Goal: Information Seeking & Learning: Find specific fact

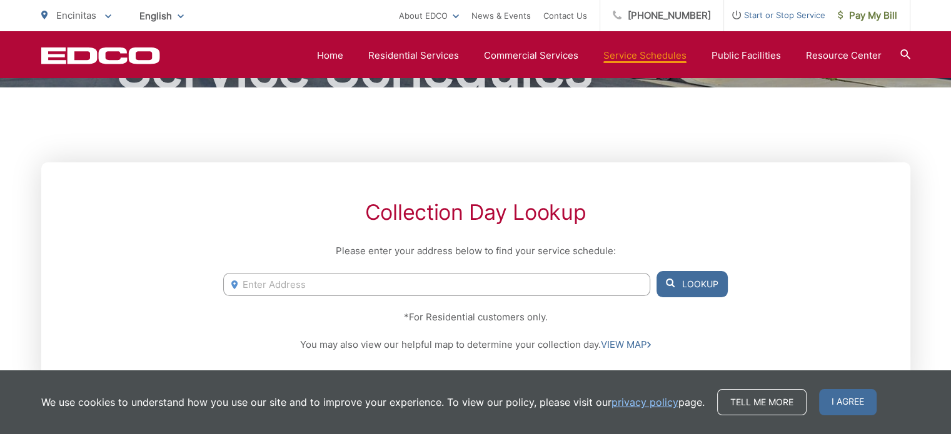
scroll to position [51, 0]
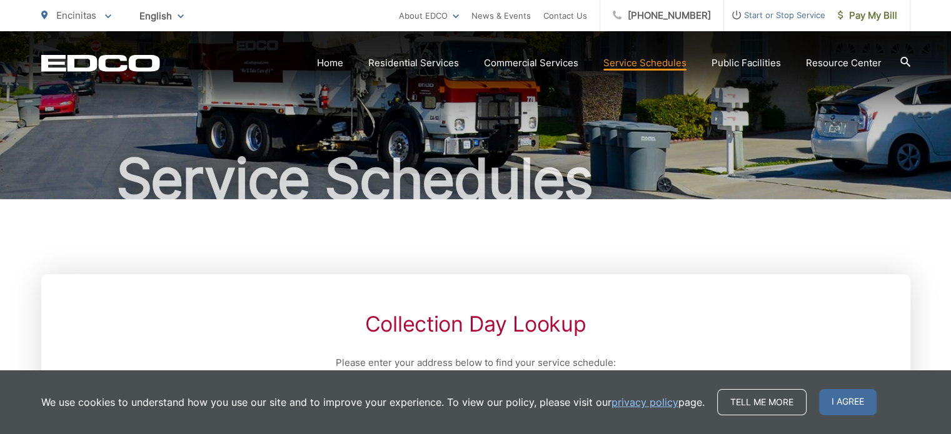
click at [628, 60] on link "Service Schedules" at bounding box center [644, 63] width 83 height 15
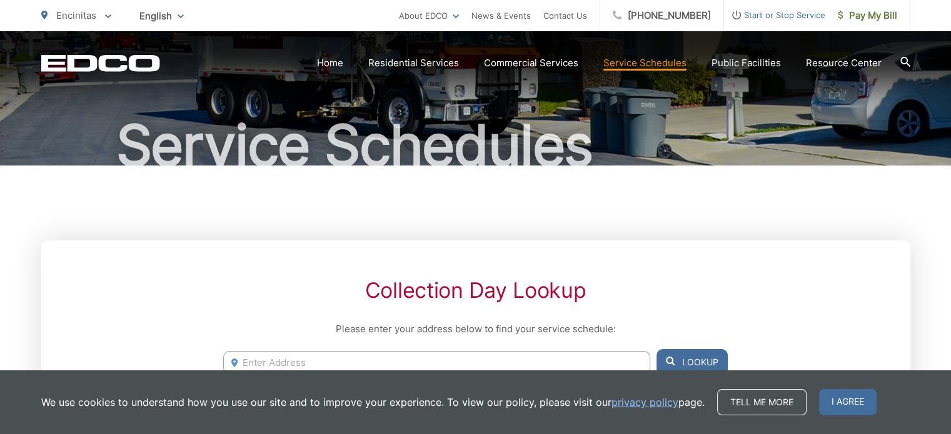
scroll to position [313, 0]
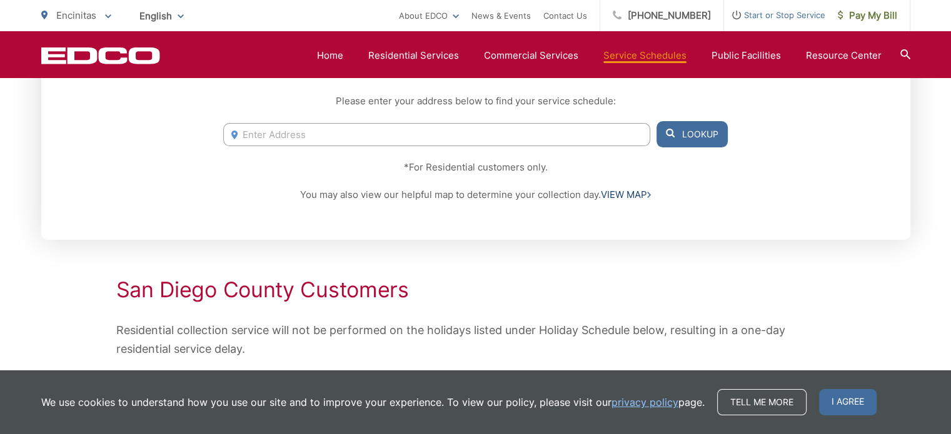
click at [629, 192] on link "VIEW MAP" at bounding box center [626, 195] width 50 height 15
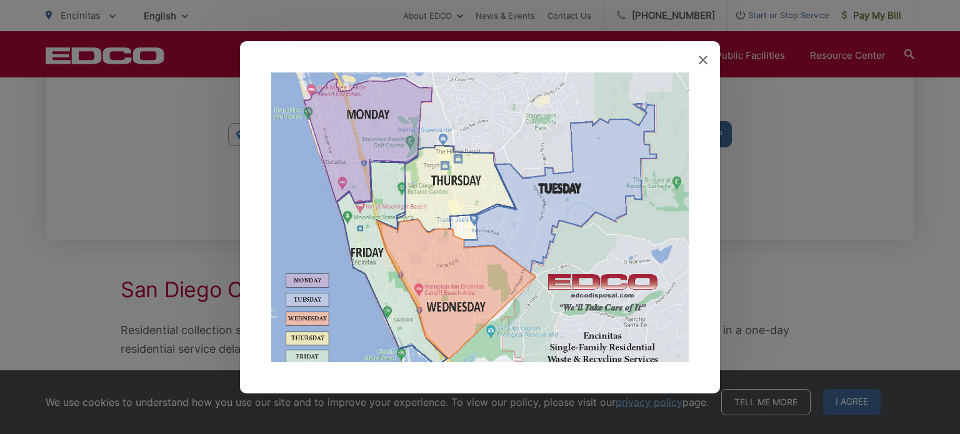
click at [334, 161] on img at bounding box center [480, 227] width 418 height 308
click at [347, 234] on img at bounding box center [480, 227] width 418 height 308
click at [372, 224] on img at bounding box center [480, 227] width 418 height 308
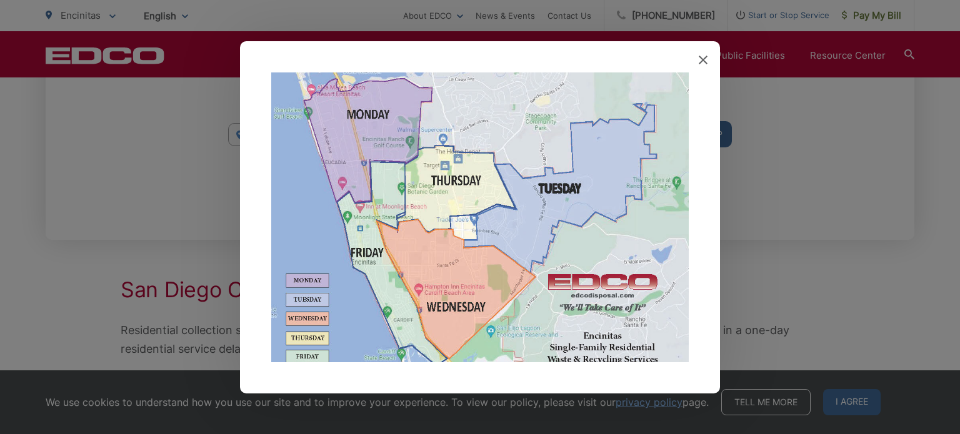
drag, startPoint x: 401, startPoint y: 218, endPoint x: 369, endPoint y: 217, distance: 31.9
click at [373, 213] on img at bounding box center [480, 227] width 418 height 308
click at [708, 63] on div at bounding box center [480, 217] width 480 height 353
click at [699, 65] on span at bounding box center [703, 60] width 9 height 13
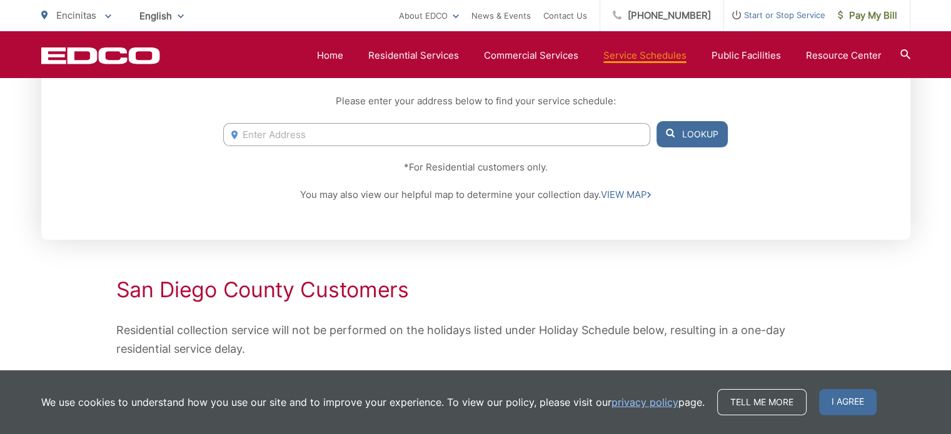
click at [455, 139] on input "Enter Address" at bounding box center [436, 134] width 426 height 23
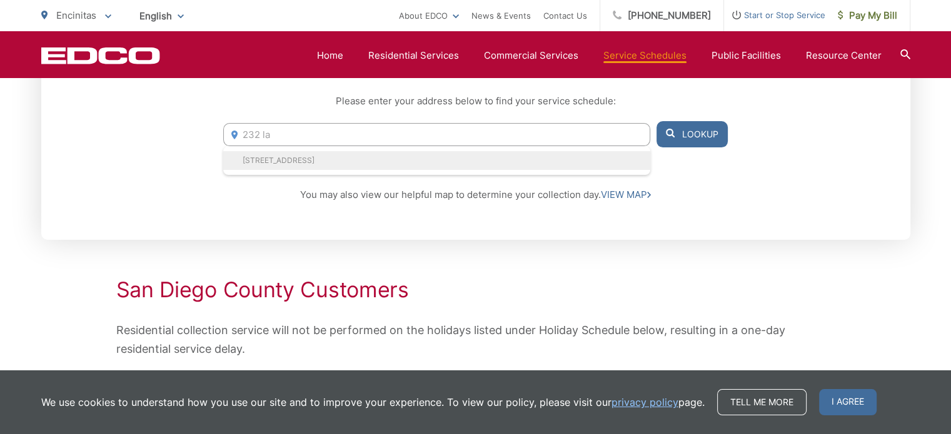
click at [408, 158] on li "232 La Mesa Ave, Encinitas, CA, 92024" at bounding box center [436, 160] width 426 height 19
type input "232 La Mesa Ave, Encinitas, CA, 92024"
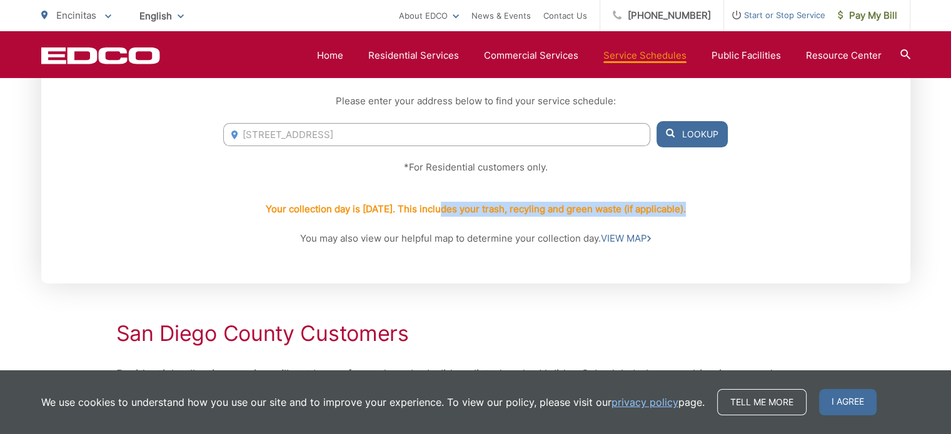
drag, startPoint x: 441, startPoint y: 206, endPoint x: 720, endPoint y: 219, distance: 279.0
click at [720, 219] on div "Your collection day is Monday. This includes your trash, recyling and green was…" at bounding box center [475, 210] width 504 height 44
